Goal: Task Accomplishment & Management: Use online tool/utility

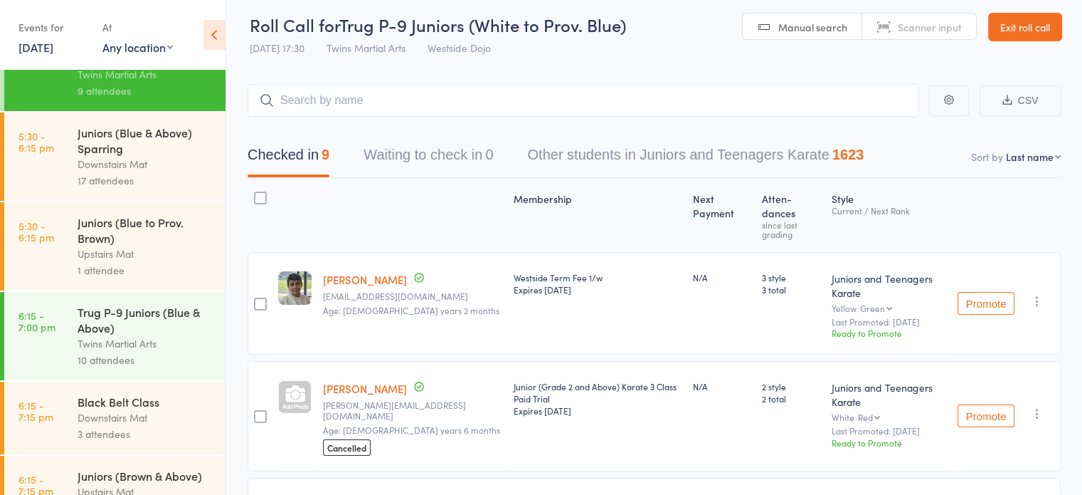
scroll to position [538, 0]
click at [139, 349] on div "Twins Martial Arts" at bounding box center [146, 343] width 136 height 16
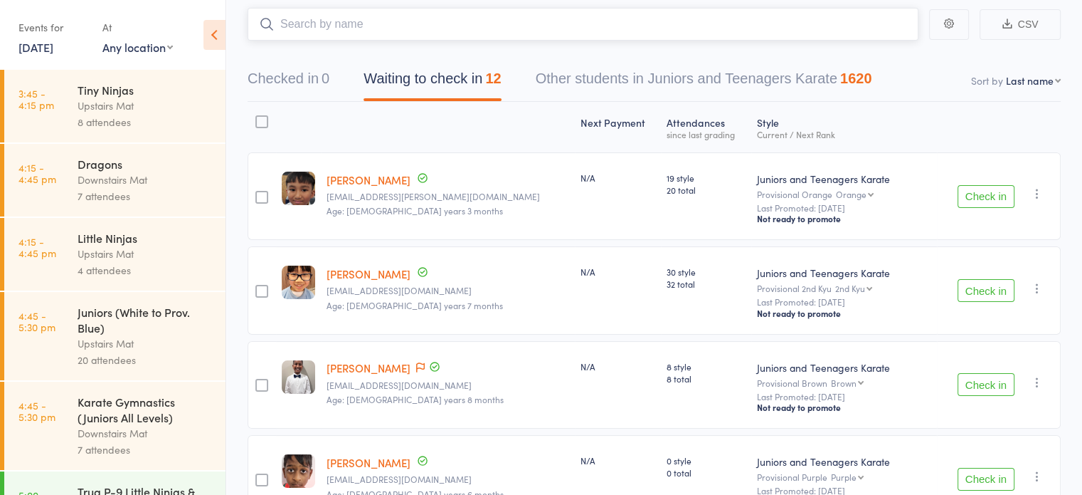
scroll to position [84, 0]
click at [263, 128] on label at bounding box center [261, 123] width 13 height 16
click at [258, 117] on input "checkbox" at bounding box center [258, 117] width 0 height 0
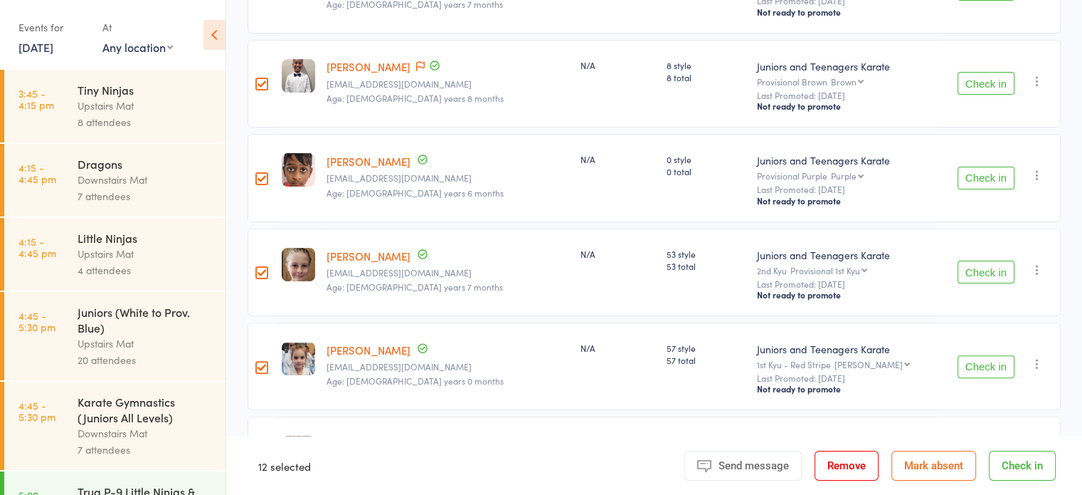
scroll to position [386, 0]
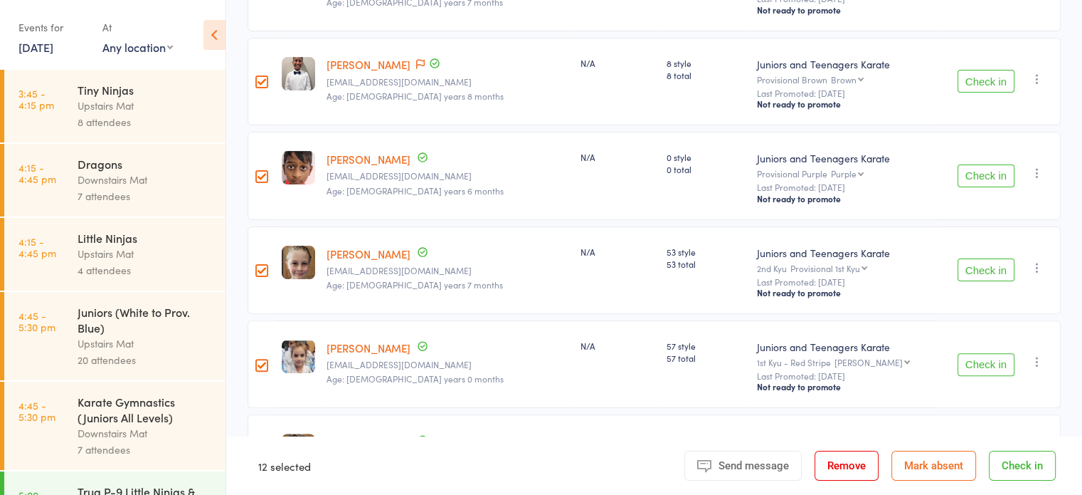
click at [268, 174] on div at bounding box center [261, 176] width 13 height 13
click at [258, 172] on input "checkbox" at bounding box center [258, 172] width 0 height 0
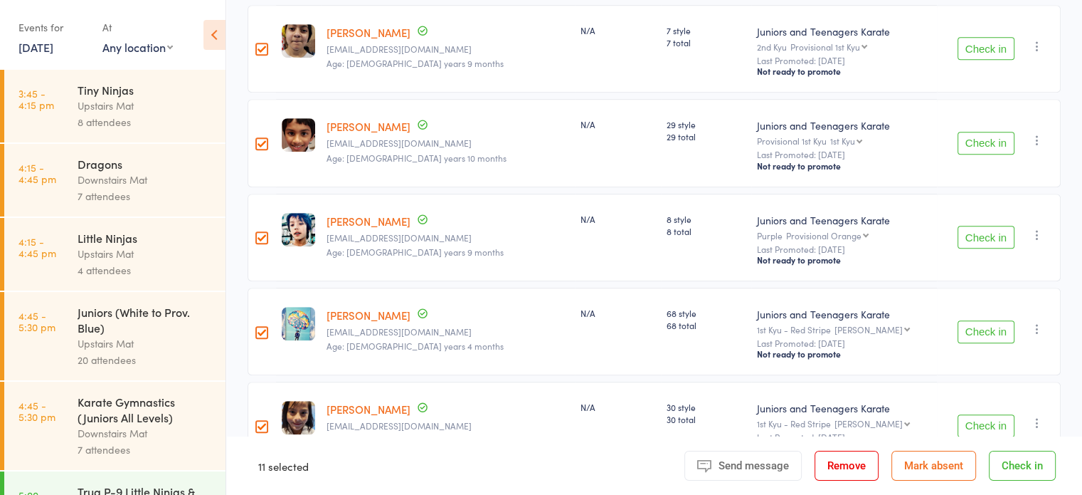
scroll to position [929, 0]
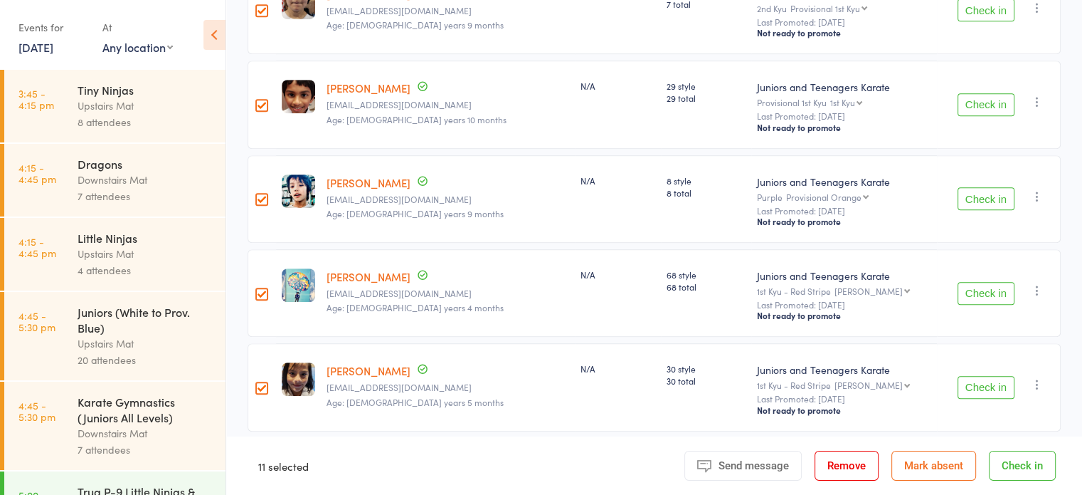
click at [1033, 466] on button "Check in" at bounding box center [1022, 465] width 67 height 30
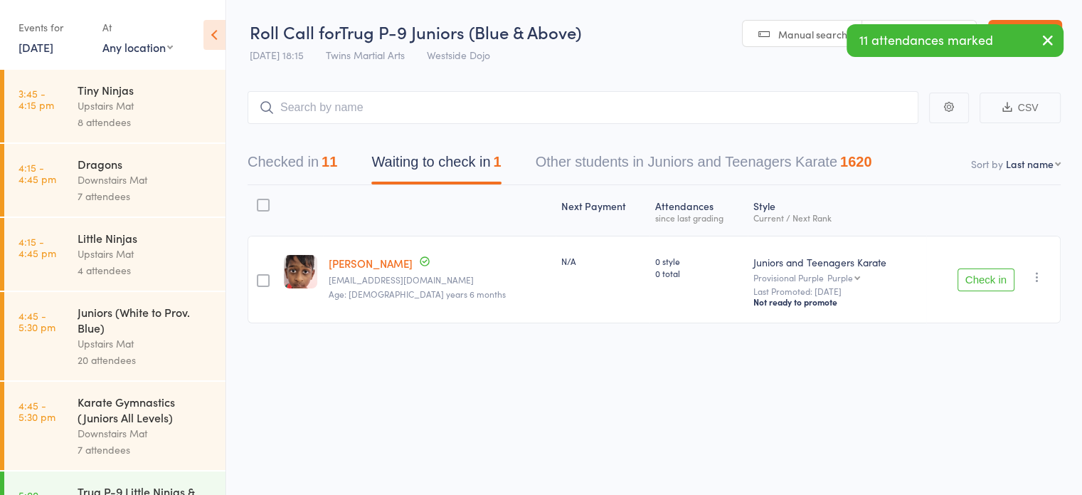
scroll to position [0, 0]
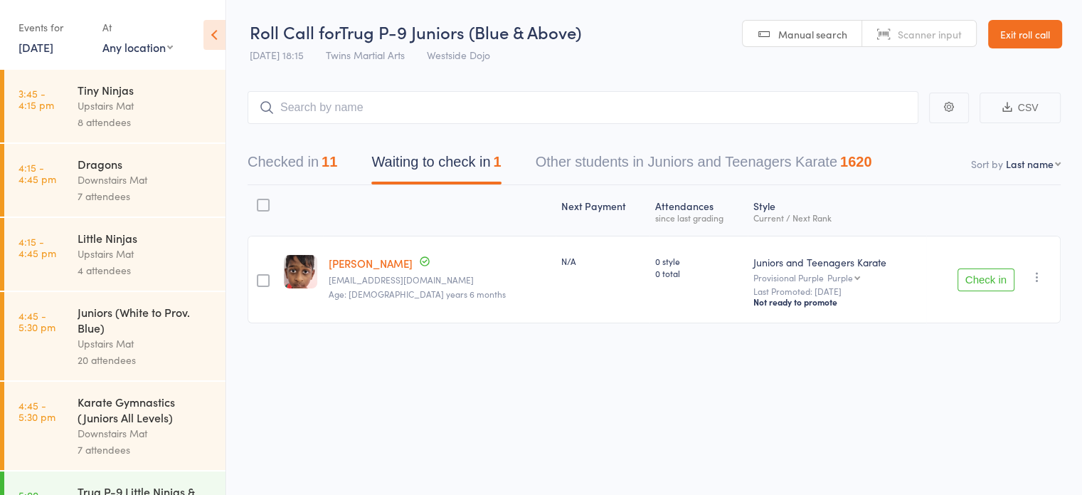
click at [1036, 280] on icon "button" at bounding box center [1037, 277] width 14 height 14
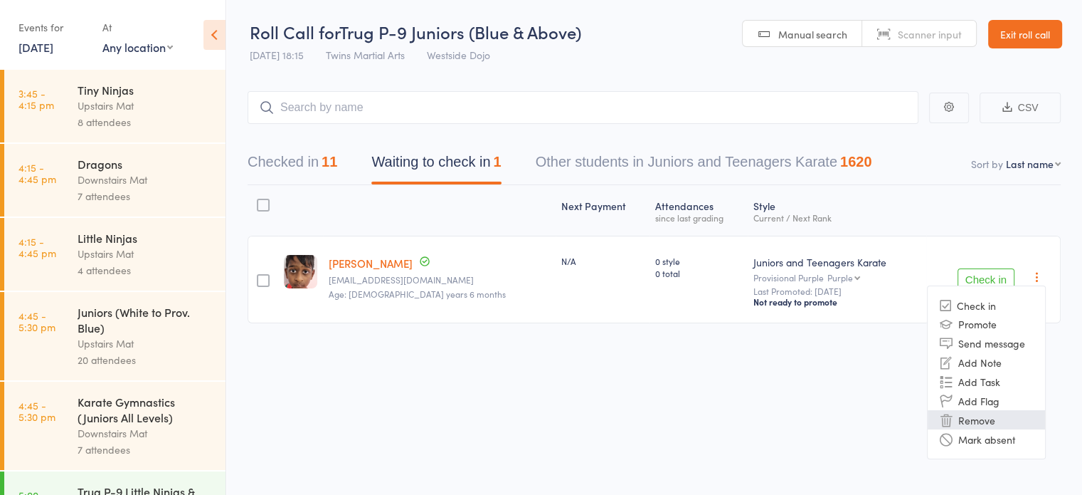
click at [980, 410] on li "Remove" at bounding box center [986, 419] width 117 height 19
